Goal: Book appointment/travel/reservation

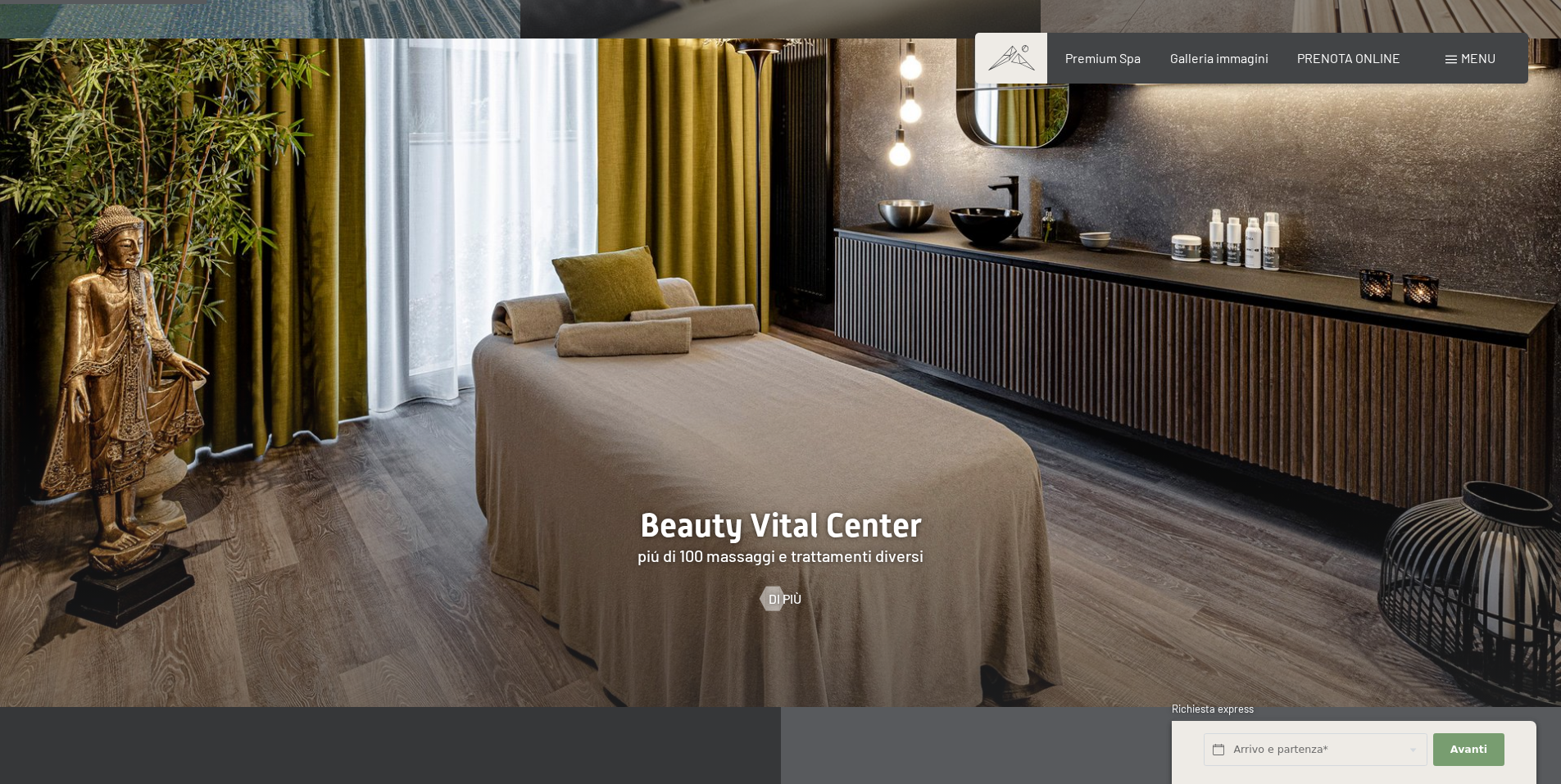
scroll to position [1884, 0]
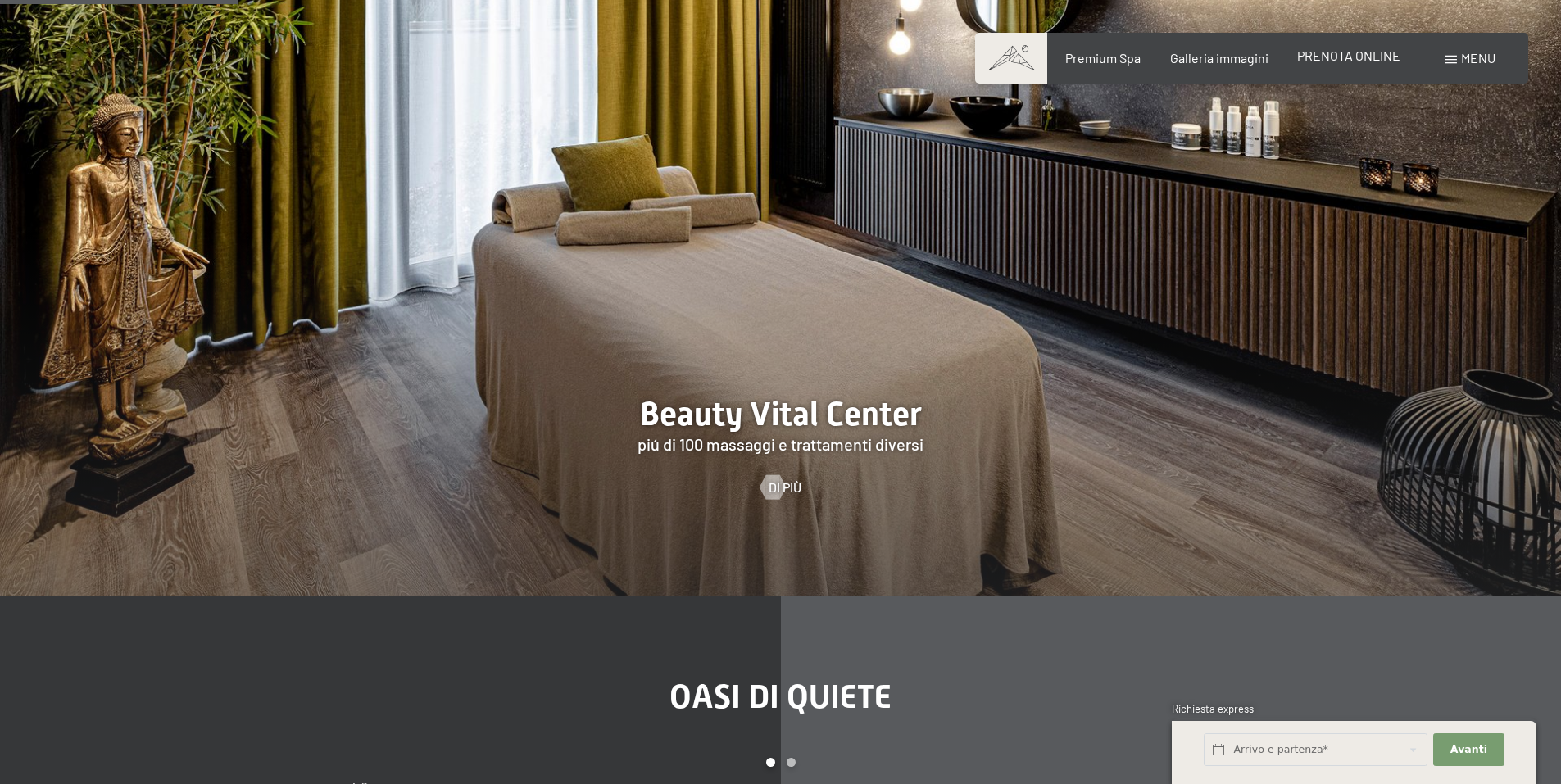
click at [1354, 48] on span "PRENOTA ONLINE" at bounding box center [1349, 55] width 103 height 16
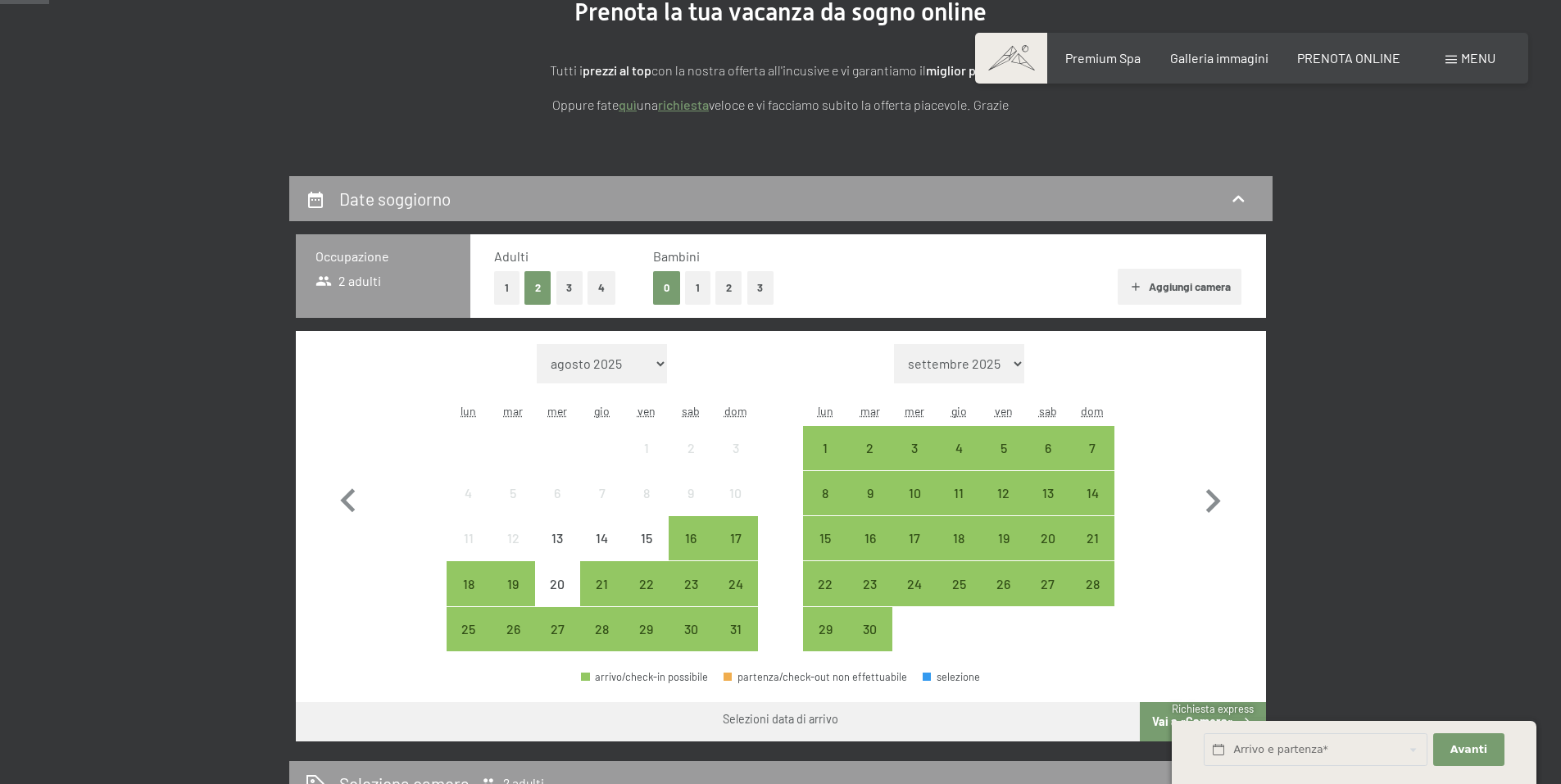
scroll to position [246, 0]
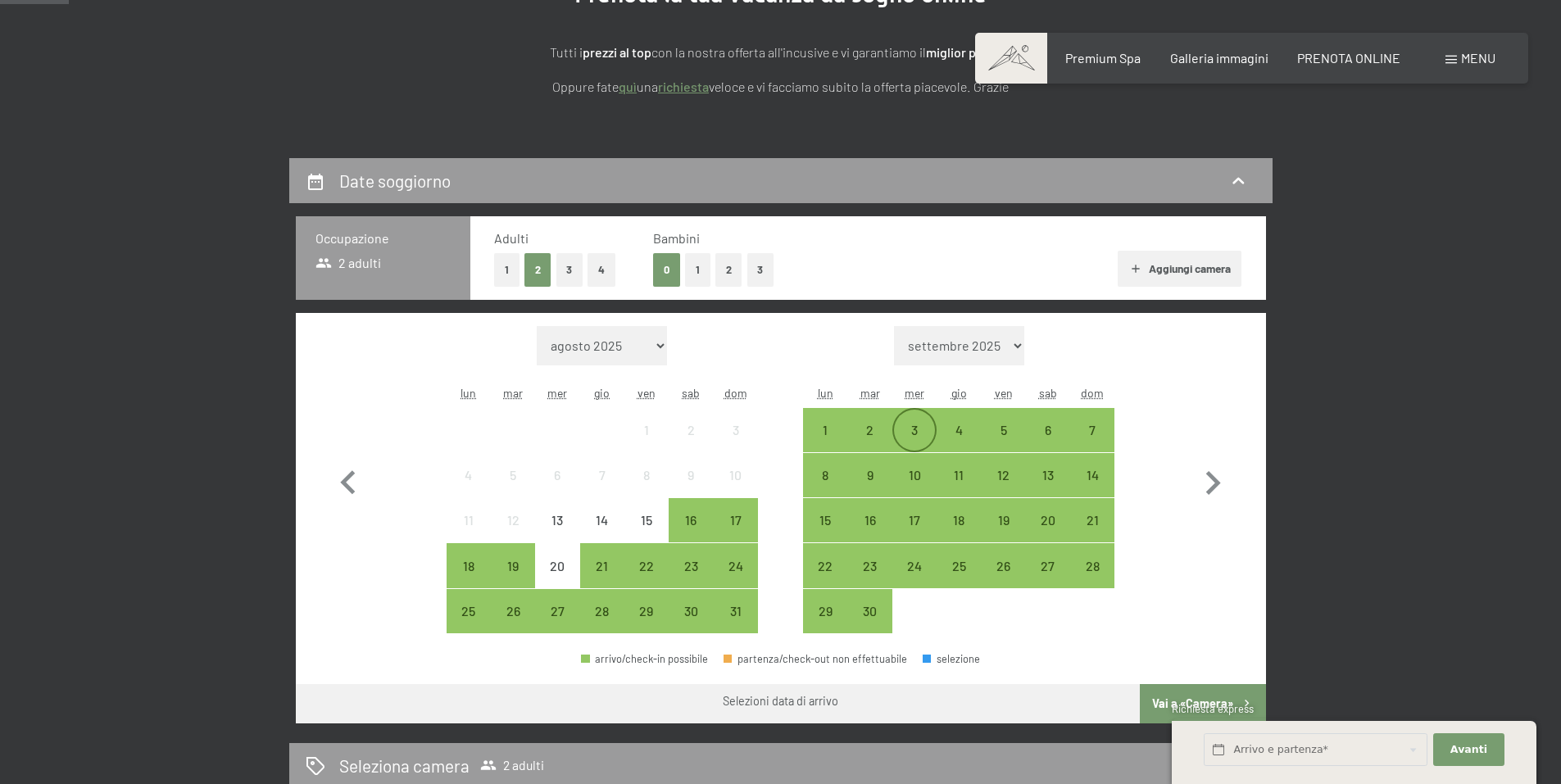
click at [917, 430] on div "3" at bounding box center [914, 443] width 41 height 41
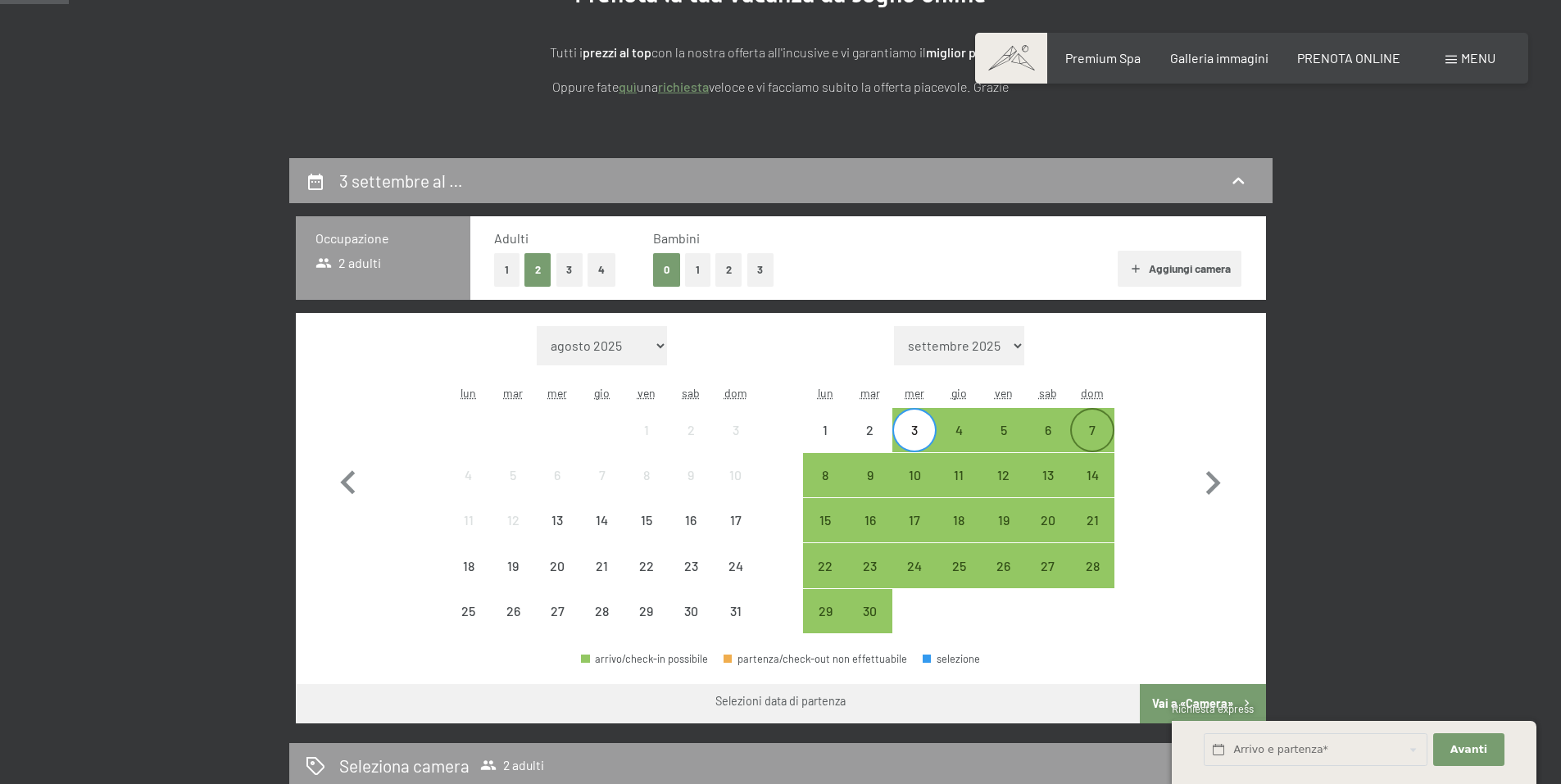
click at [1095, 428] on div "7" at bounding box center [1092, 443] width 41 height 41
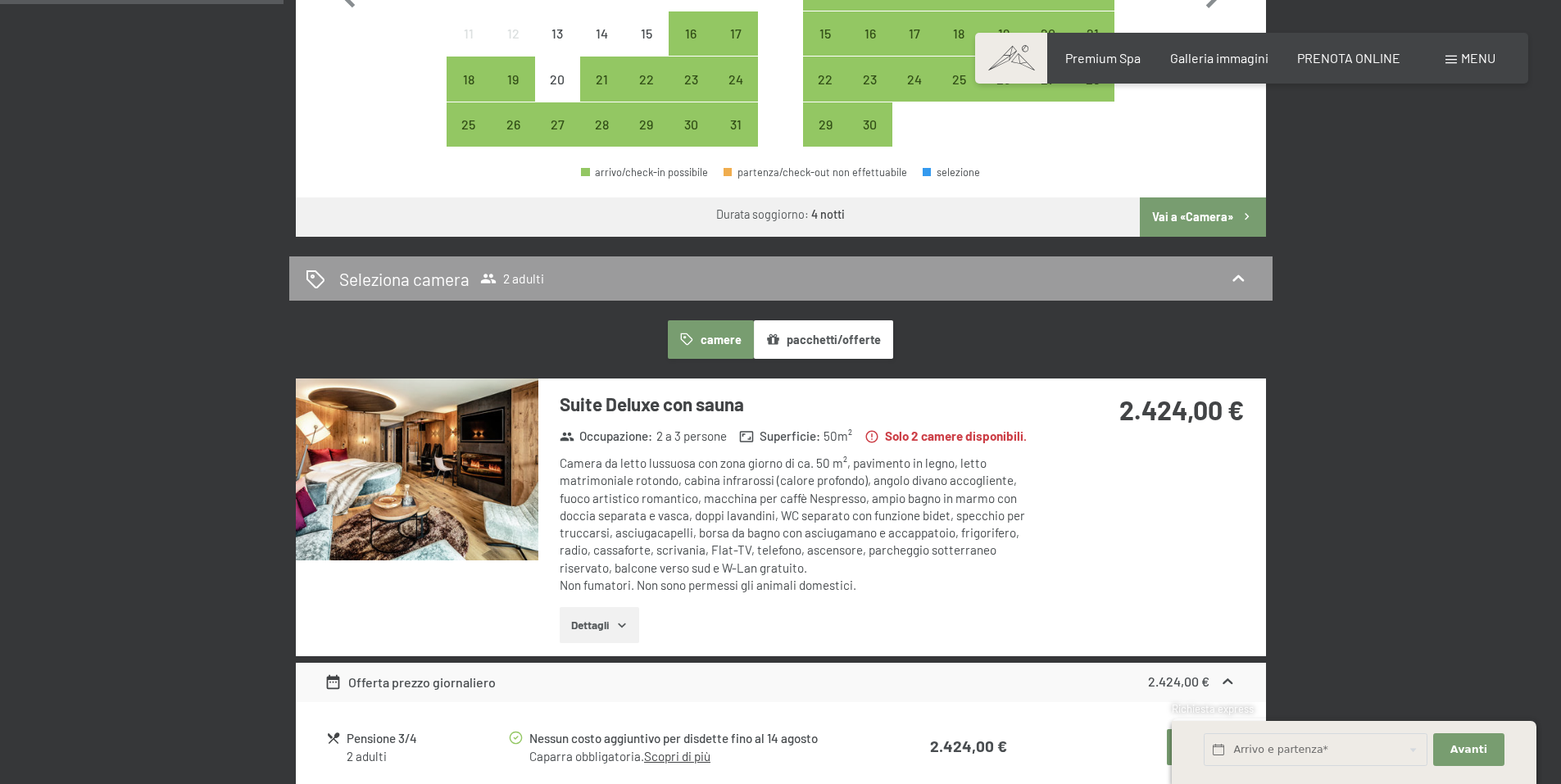
scroll to position [738, 0]
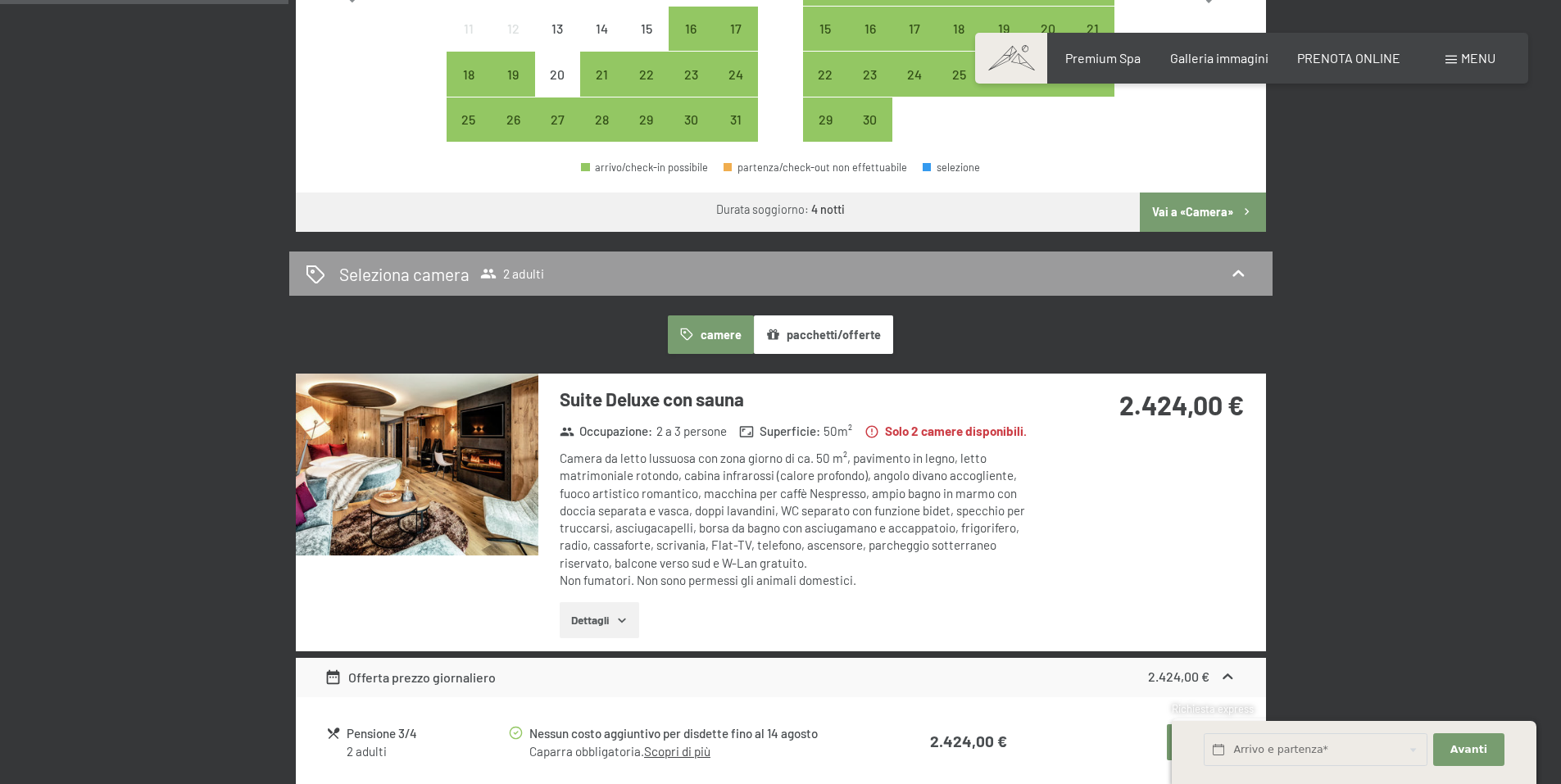
click at [1200, 212] on button "Vai a «Camera»" at bounding box center [1203, 213] width 126 height 40
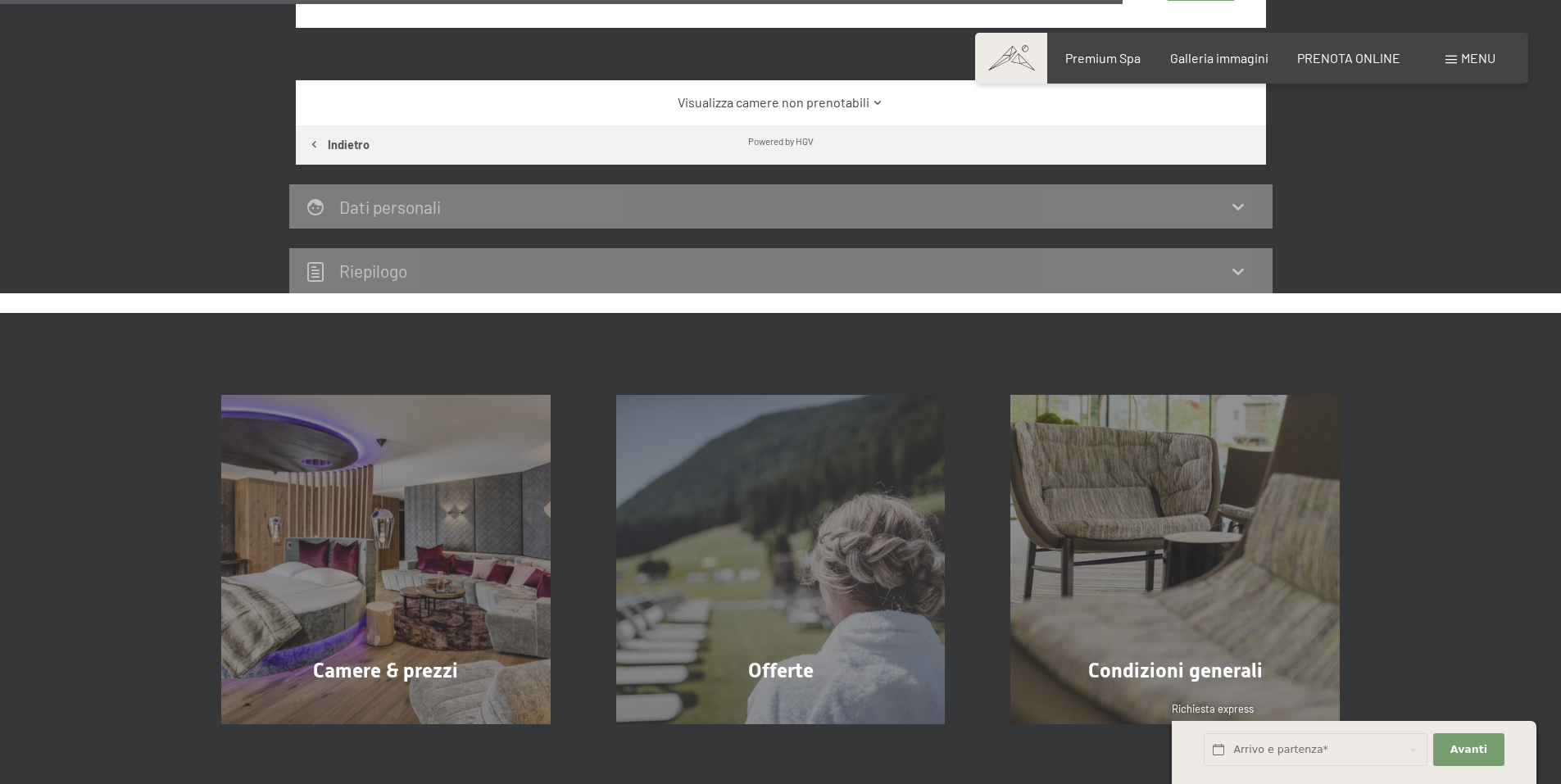
scroll to position [2861, 0]
